Goal: Find specific page/section: Find specific page/section

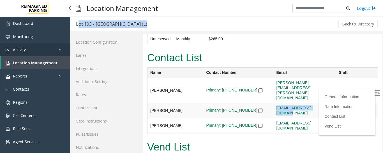
scroll to position [31, 0]
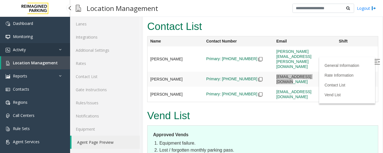
click at [32, 50] on link "Activity" at bounding box center [35, 49] width 70 height 13
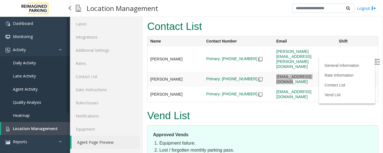
click at [39, 62] on link "Daily Activity" at bounding box center [35, 62] width 70 height 13
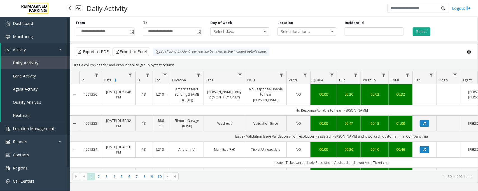
click at [47, 129] on span "Location Management" at bounding box center [33, 128] width 41 height 5
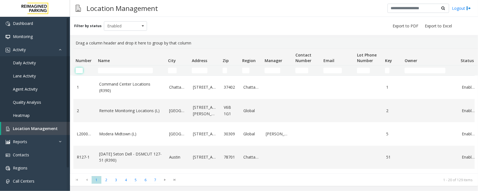
click at [81, 69] on input "Number Filter" at bounding box center [79, 71] width 7 height 6
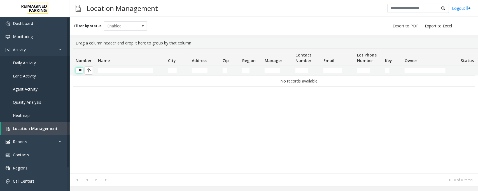
scroll to position [0, 1]
type input "*"
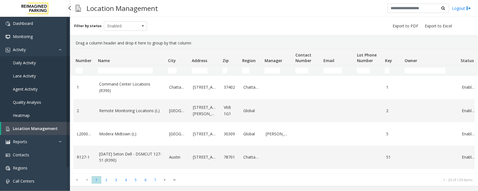
click at [33, 62] on span "Daily Activity" at bounding box center [24, 62] width 23 height 5
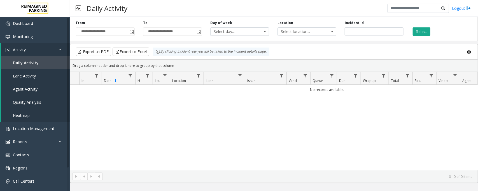
click at [131, 30] on span "Toggle popup" at bounding box center [131, 32] width 4 height 4
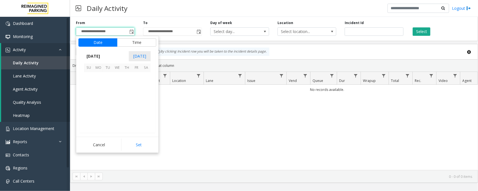
scroll to position [100407, 0]
click at [135, 106] on span "22" at bounding box center [137, 106] width 10 height 10
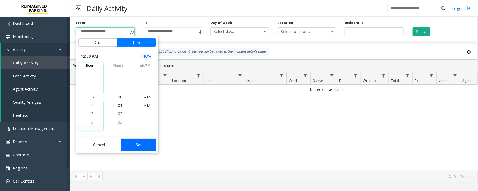
click at [138, 145] on button "Set" at bounding box center [138, 145] width 35 height 12
type input "**********"
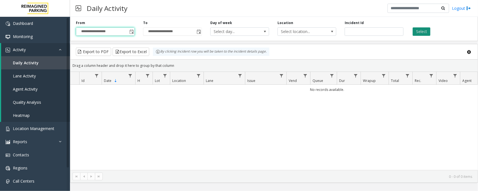
click at [427, 33] on button "Select" at bounding box center [422, 31] width 18 height 8
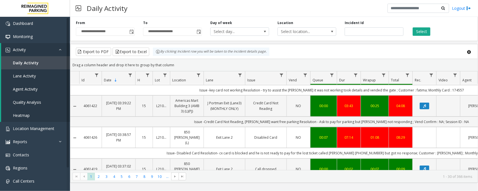
scroll to position [175, 0]
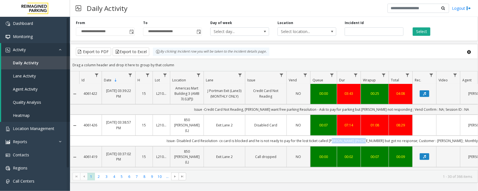
drag, startPoint x: 365, startPoint y: 110, endPoint x: 336, endPoint y: 109, distance: 30.0
click at [336, 136] on td "Issue- Disabled Card Resolution- cx card is blocked and he is not ready to pay …" at bounding box center [331, 141] width 505 height 10
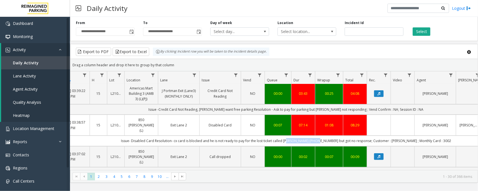
scroll to position [0, 0]
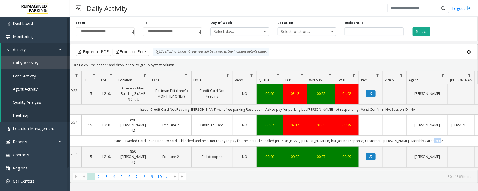
drag, startPoint x: 435, startPoint y: 111, endPoint x: 426, endPoint y: 109, distance: 9.1
click at [426, 136] on td "Issue- Disabled Card Resolution- cx card is blocked and he is not ready to pay …" at bounding box center [277, 141] width 505 height 10
copy td "3002"
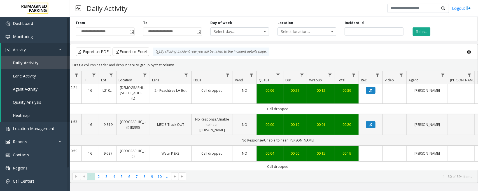
scroll to position [0, 54]
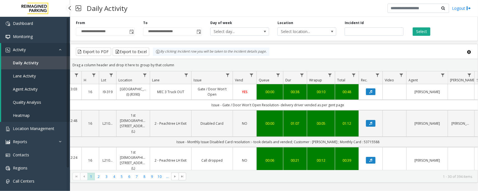
click at [42, 62] on link "Daily Activity" at bounding box center [35, 62] width 69 height 13
click at [26, 125] on link "Location Management" at bounding box center [35, 128] width 70 height 13
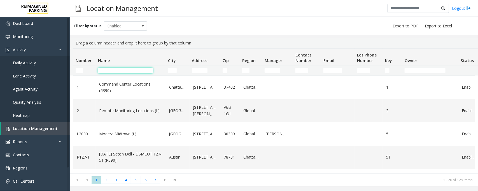
click at [125, 73] on input "Name Filter" at bounding box center [125, 71] width 55 height 6
click at [117, 66] on td "Name Filter" at bounding box center [131, 71] width 70 height 10
click at [113, 70] on input "Name Filter" at bounding box center [125, 71] width 55 height 6
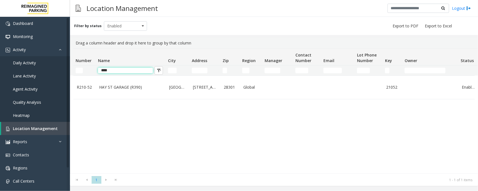
drag, startPoint x: 118, startPoint y: 71, endPoint x: 103, endPoint y: 72, distance: 15.4
click at [102, 72] on input "***" at bounding box center [125, 71] width 55 height 6
type input "*"
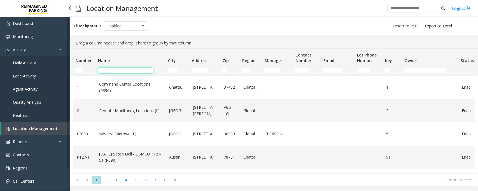
click at [131, 71] on input "Name Filter" at bounding box center [125, 71] width 55 height 6
click at [202, 71] on input "Address Filter" at bounding box center [200, 71] width 16 height 6
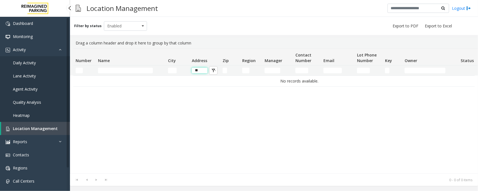
type input "*"
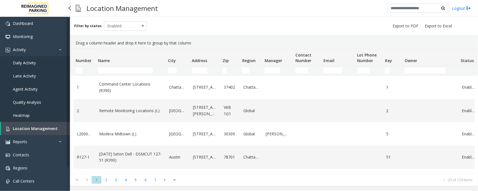
click at [250, 69] on kendo-grid-filter-wrapper-cell "Region Filter" at bounding box center [251, 71] width 18 height 6
click at [248, 69] on input "Region Filter" at bounding box center [245, 71] width 7 height 6
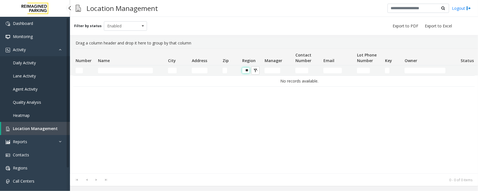
type input "*"
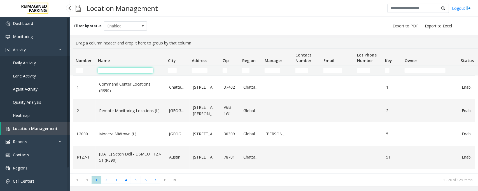
click at [115, 73] on input "Name Filter" at bounding box center [125, 71] width 55 height 6
click at [32, 131] on span "Location Management" at bounding box center [35, 128] width 45 height 5
click at [111, 69] on input "Name Filter" at bounding box center [125, 71] width 55 height 6
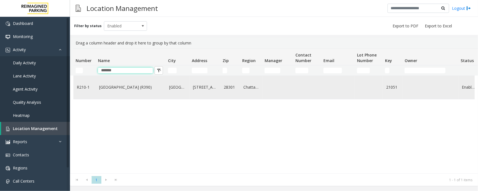
type input "*******"
click at [138, 92] on td "FRANKLIN ST GARAGE (R390)" at bounding box center [131, 87] width 70 height 23
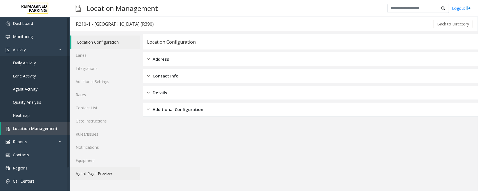
click at [90, 172] on link "Agent Page Preview" at bounding box center [105, 173] width 70 height 13
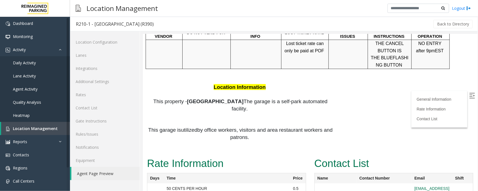
scroll to position [313, 0]
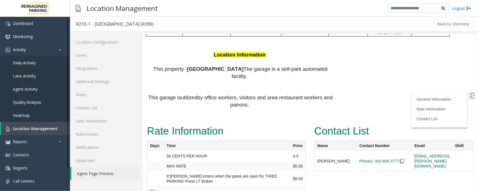
click at [469, 96] on img at bounding box center [472, 96] width 6 height 6
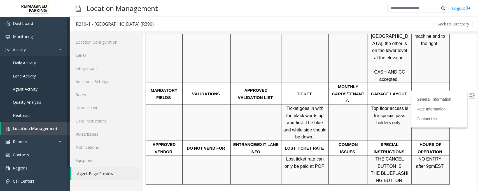
scroll to position [175, 0]
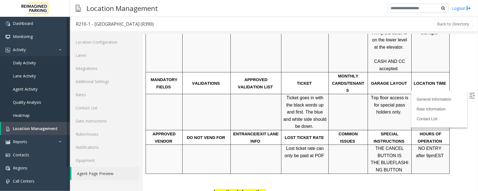
click at [430, 95] on span "Click Here for the local time" at bounding box center [431, 104] width 24 height 19
click at [30, 128] on span "Location Management" at bounding box center [35, 128] width 45 height 5
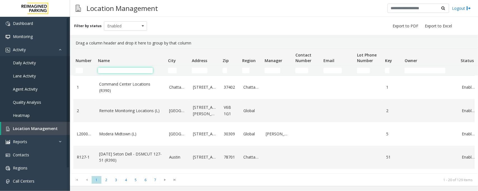
click at [111, 69] on input "Name Filter" at bounding box center [125, 71] width 55 height 6
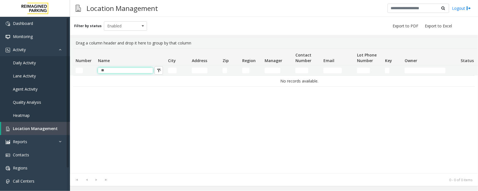
type input "*"
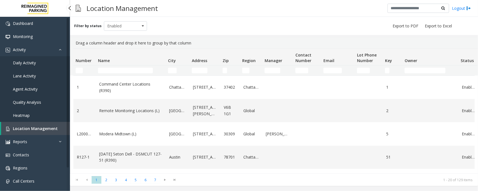
click at [20, 62] on span "Daily Activity" at bounding box center [24, 62] width 23 height 5
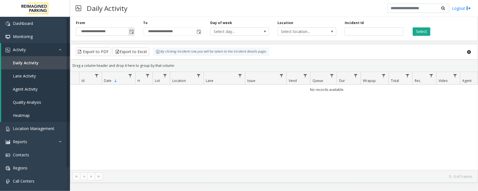
click at [132, 31] on span "Toggle popup" at bounding box center [131, 32] width 4 height 4
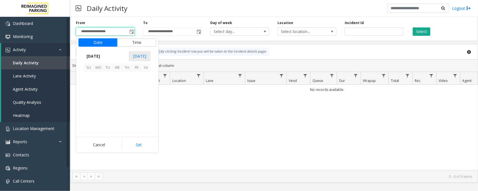
scroll to position [100407, 0]
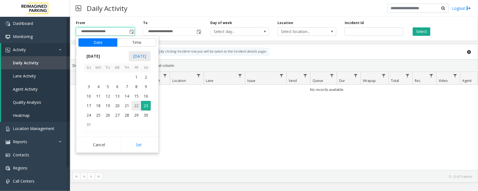
click at [135, 104] on span "22" at bounding box center [137, 106] width 10 height 10
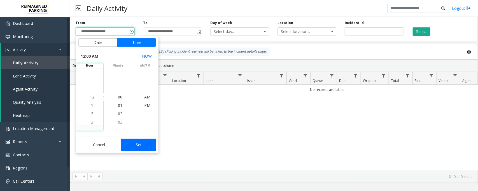
click at [132, 139] on button "Set" at bounding box center [138, 145] width 35 height 12
type input "**********"
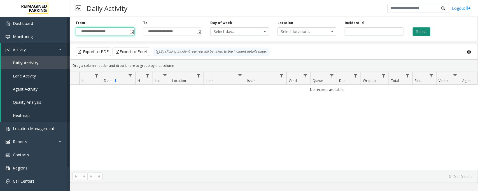
click at [419, 30] on button "Select" at bounding box center [422, 31] width 18 height 8
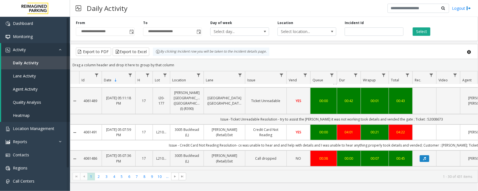
scroll to position [35, 0]
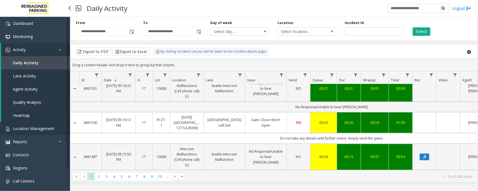
click at [46, 128] on span "Location Management" at bounding box center [33, 128] width 41 height 5
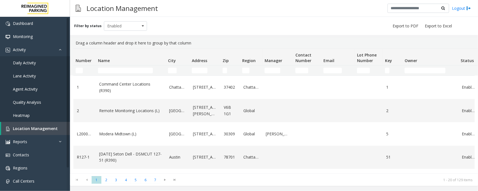
click at [122, 65] on th "Name" at bounding box center [131, 57] width 70 height 17
click at [121, 66] on td "Name Filter" at bounding box center [131, 71] width 70 height 10
click at [118, 71] on input "Name Filter" at bounding box center [125, 71] width 55 height 6
click at [27, 64] on span "Daily Activity" at bounding box center [24, 62] width 23 height 5
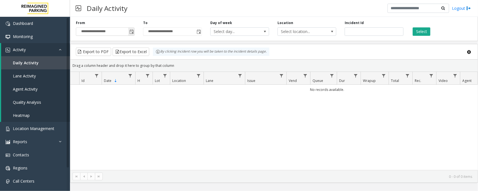
click at [130, 31] on span "Toggle popup" at bounding box center [131, 32] width 4 height 4
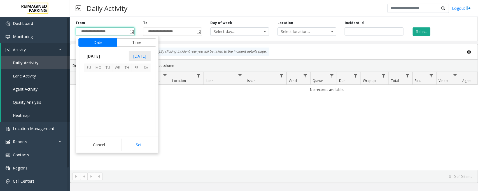
scroll to position [100407, 0]
click at [135, 107] on span "22" at bounding box center [137, 106] width 10 height 10
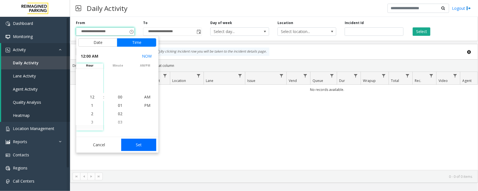
click at [140, 143] on button "Set" at bounding box center [138, 145] width 35 height 12
type input "**********"
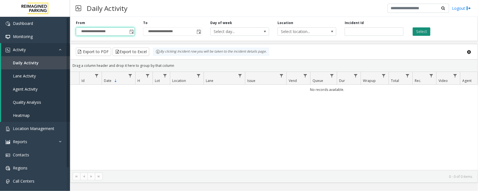
click at [427, 31] on button "Select" at bounding box center [422, 31] width 18 height 8
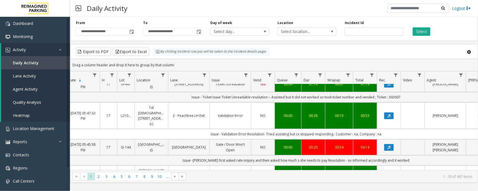
scroll to position [0, 36]
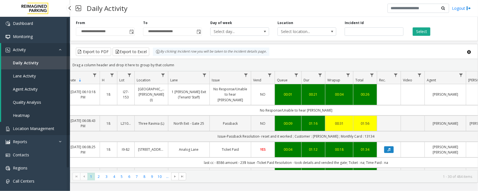
click at [26, 129] on span "Location Management" at bounding box center [33, 128] width 41 height 5
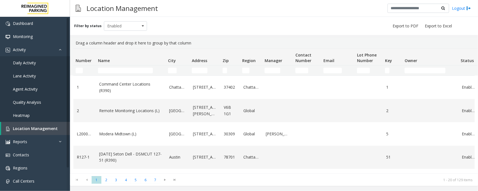
click at [115, 75] on td "Name Filter" at bounding box center [131, 71] width 70 height 10
click at [117, 68] on input "Name Filter" at bounding box center [125, 71] width 55 height 6
click at [110, 73] on input "Name Filter" at bounding box center [125, 71] width 55 height 6
click at [118, 69] on input "Name Filter" at bounding box center [125, 71] width 55 height 6
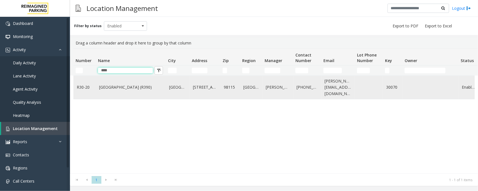
type input "****"
click at [113, 92] on td "[GEOGRAPHIC_DATA] (R390)" at bounding box center [131, 87] width 70 height 23
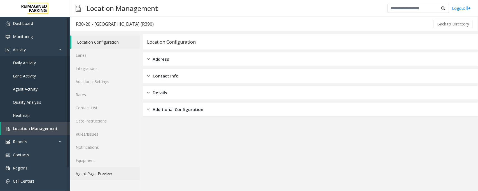
click at [97, 173] on link "Agent Page Preview" at bounding box center [105, 173] width 70 height 13
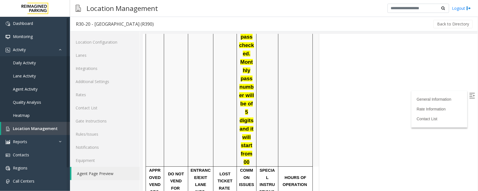
scroll to position [875, 0]
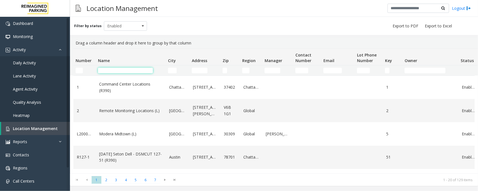
click at [117, 69] on input "Name Filter" at bounding box center [125, 71] width 55 height 6
click at [29, 62] on span "Daily Activity" at bounding box center [24, 62] width 23 height 5
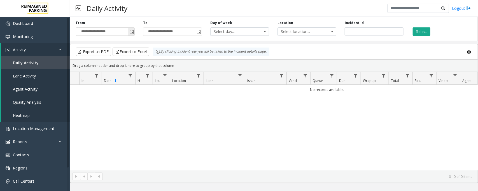
drag, startPoint x: 130, startPoint y: 30, endPoint x: 132, endPoint y: 34, distance: 4.9
click at [130, 30] on span "Toggle popup" at bounding box center [131, 32] width 4 height 4
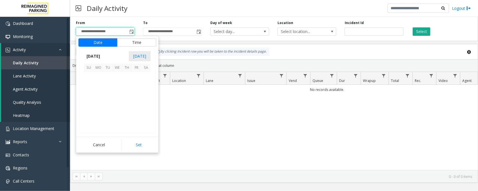
scroll to position [100407, 0]
click at [136, 105] on span "22" at bounding box center [137, 106] width 10 height 10
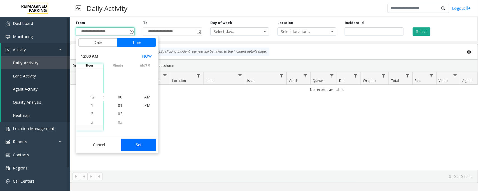
click at [138, 145] on button "Set" at bounding box center [138, 145] width 35 height 12
type input "**********"
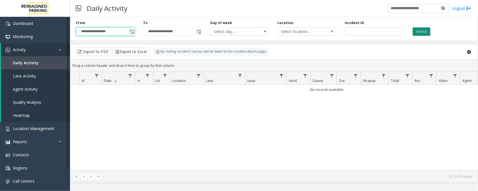
click at [420, 34] on button "Select" at bounding box center [422, 31] width 18 height 8
